Goal: Task Accomplishment & Management: Manage account settings

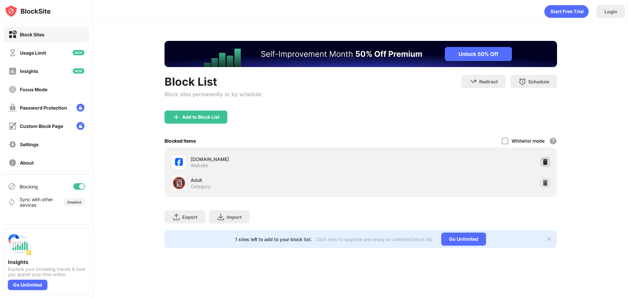
click at [543, 159] on img at bounding box center [545, 162] width 7 height 7
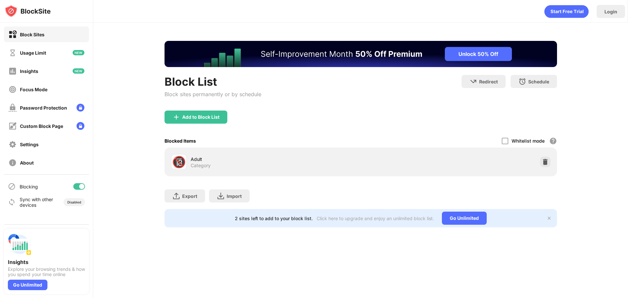
click at [585, 130] on div "Block List Block sites permanently or by schedule Redirect Choose a site to be …" at bounding box center [360, 134] width 534 height 223
